Goal: Task Accomplishment & Management: Manage account settings

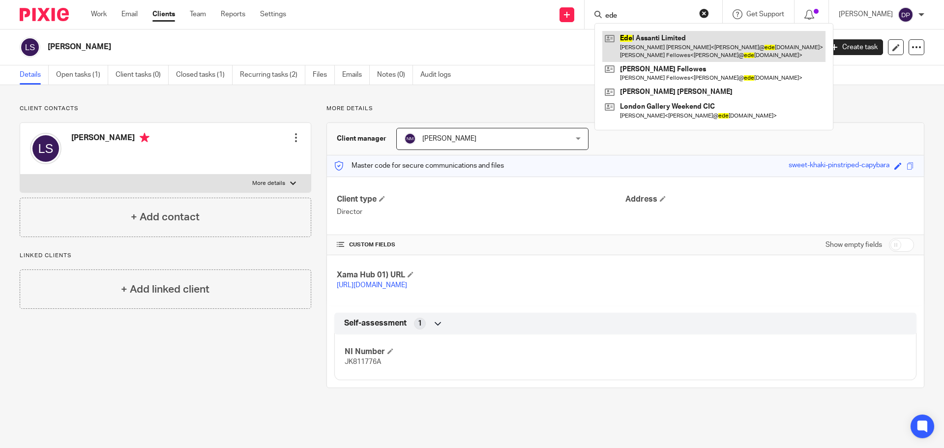
type input "ede"
click at [668, 41] on link at bounding box center [714, 46] width 223 height 30
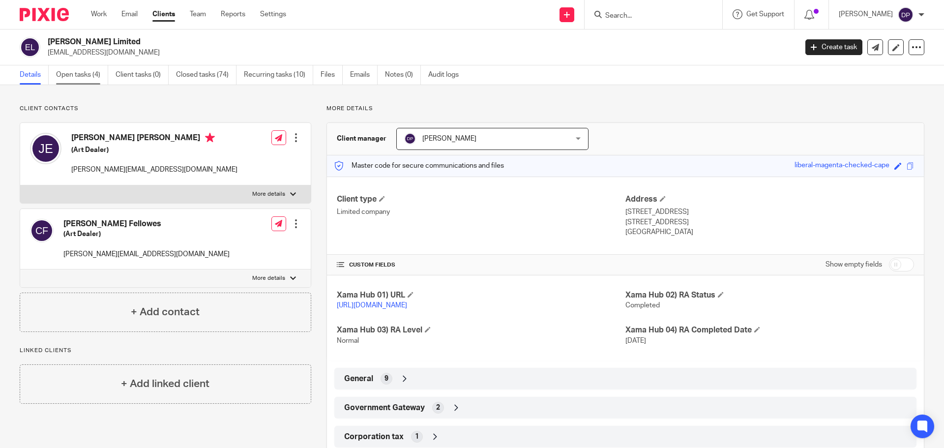
click at [92, 70] on link "Open tasks (4)" at bounding box center [82, 74] width 52 height 19
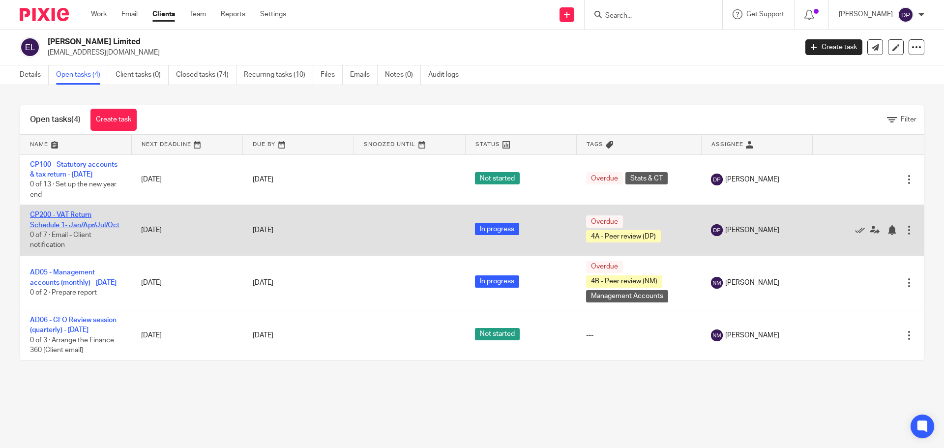
click at [71, 222] on link "CP200 - VAT Return Schedule 1- Jan/Apr/Jul/Oct" at bounding box center [75, 220] width 90 height 17
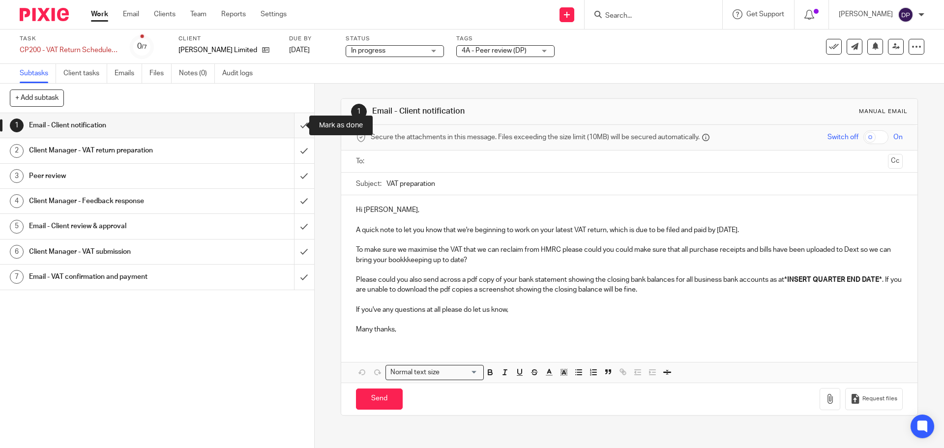
click at [295, 123] on input "submit" at bounding box center [157, 125] width 314 height 25
click at [295, 148] on input "submit" at bounding box center [157, 150] width 314 height 25
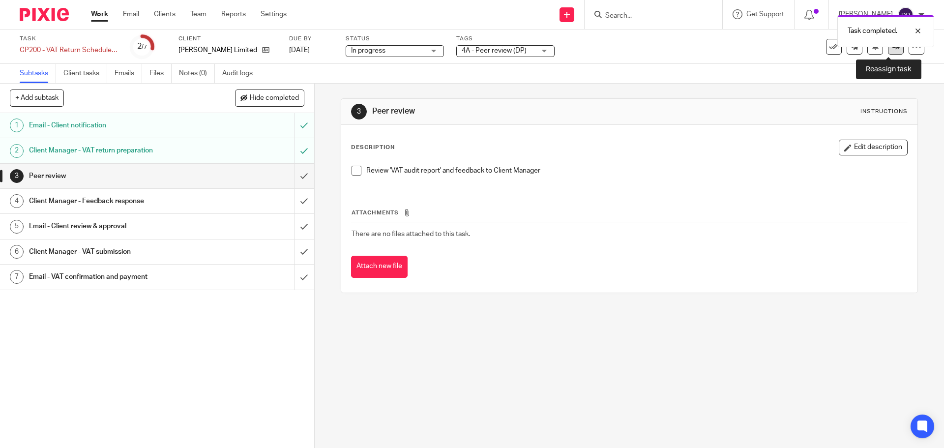
click at [888, 50] on link at bounding box center [896, 47] width 16 height 16
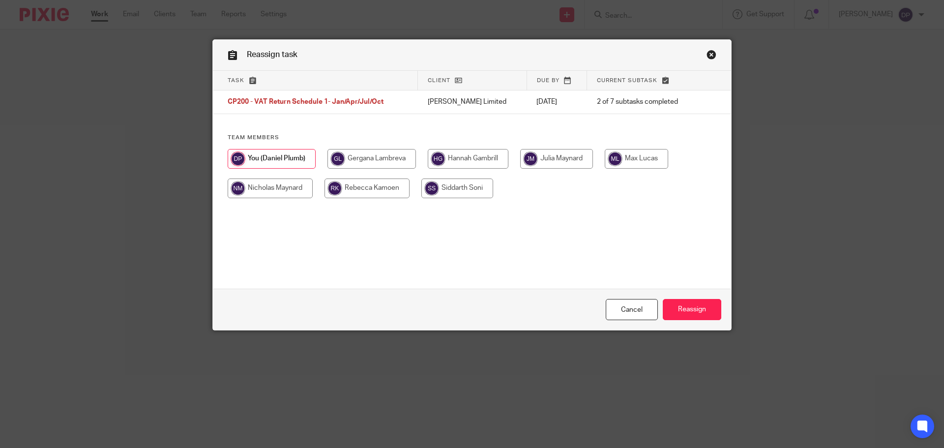
click at [303, 188] on input "radio" at bounding box center [270, 189] width 85 height 20
radio input "true"
click at [687, 310] on input "Reassign" at bounding box center [692, 309] width 59 height 21
